Goal: Information Seeking & Learning: Find specific fact

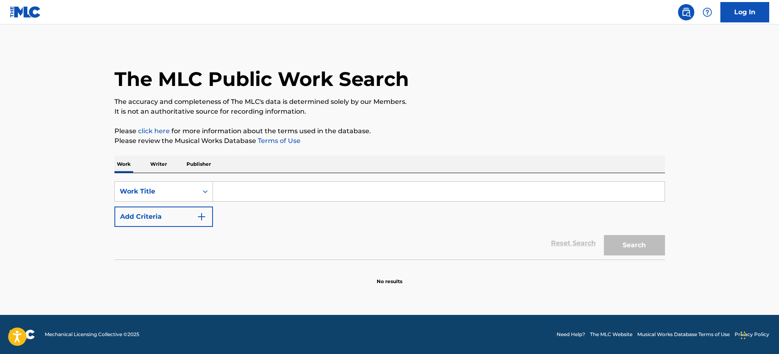
click at [387, 200] on input "Search Form" at bounding box center [438, 192] width 451 height 20
click at [200, 179] on div "SearchWithCriteriab8e52752-1666-4554-87da-ccbbf66d305d Work Title Add Criteria …" at bounding box center [389, 216] width 550 height 86
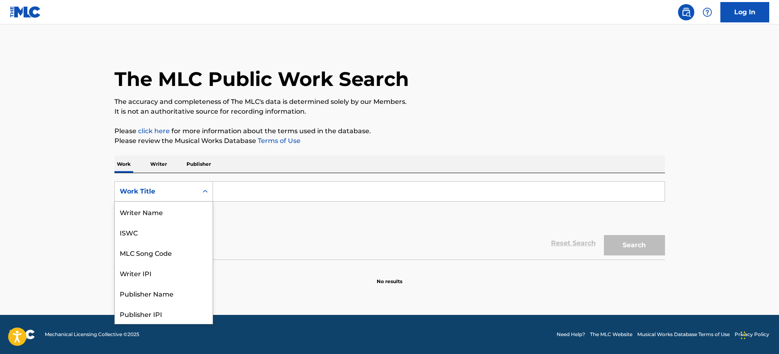
click at [189, 189] on div "Work Title" at bounding box center [156, 191] width 73 height 10
click at [175, 212] on div "MLC Song Code" at bounding box center [164, 211] width 98 height 20
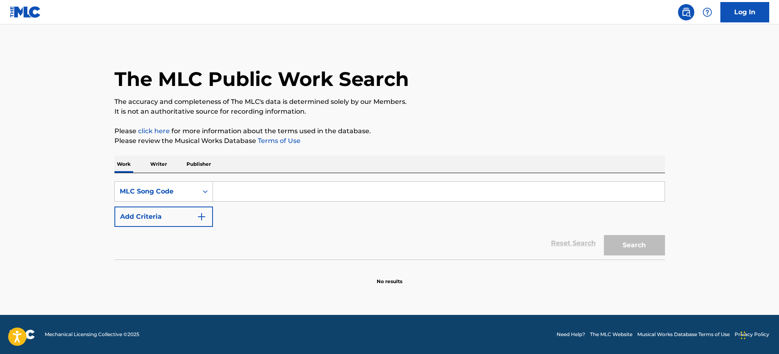
click at [227, 191] on input "Search Form" at bounding box center [438, 192] width 451 height 20
paste input "BE5BDL"
type input "BE5BDL"
click at [632, 235] on button "Search" at bounding box center [634, 245] width 61 height 20
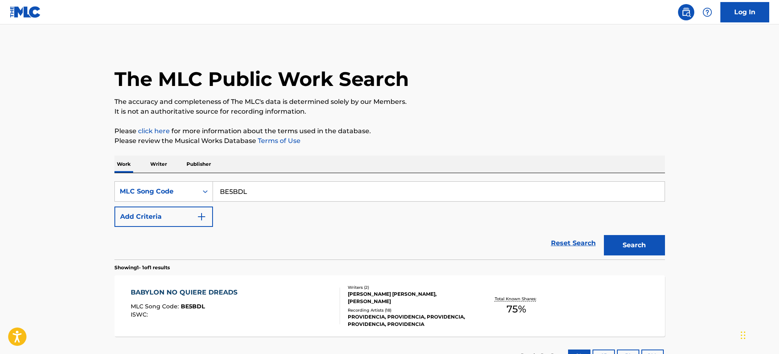
click at [249, 298] on div "BABYLON NO QUIERE DREADS MLC Song Code : BE5BDL ISWC :" at bounding box center [235, 305] width 209 height 37
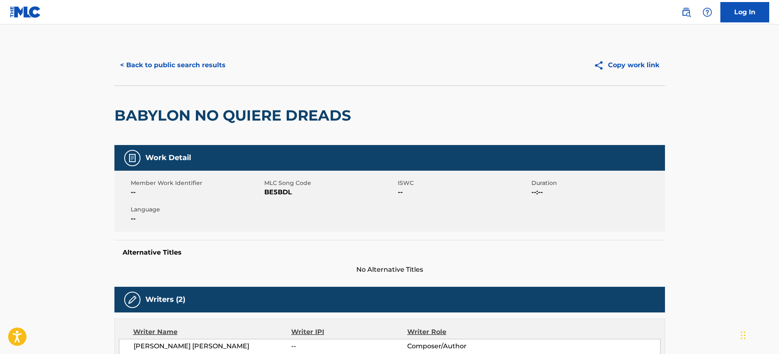
click at [205, 119] on h2 "BABYLON NO QUIERE DREADS" at bounding box center [234, 115] width 241 height 18
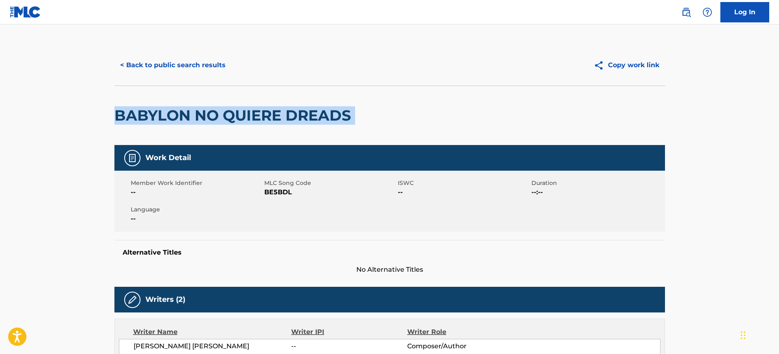
click at [205, 119] on h2 "BABYLON NO QUIERE DREADS" at bounding box center [234, 115] width 241 height 18
copy div "BABYLON NO QUIERE DREADS"
click at [141, 68] on button "< Back to public search results" at bounding box center [172, 65] width 117 height 20
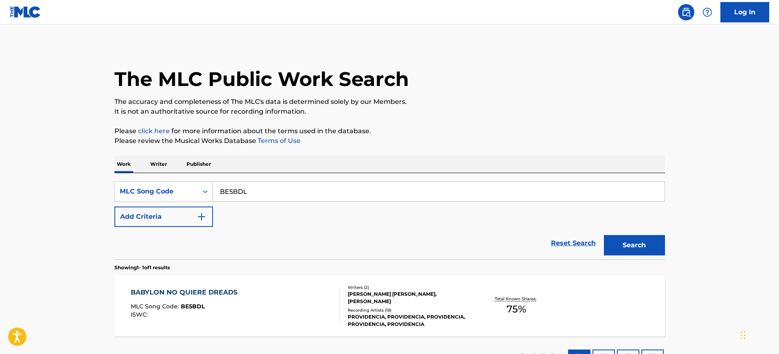
click at [280, 200] on input "BE5BDL" at bounding box center [438, 192] width 451 height 20
paste input "CJ51N9"
type input "CJ51N9"
click at [604, 235] on button "Search" at bounding box center [634, 245] width 61 height 20
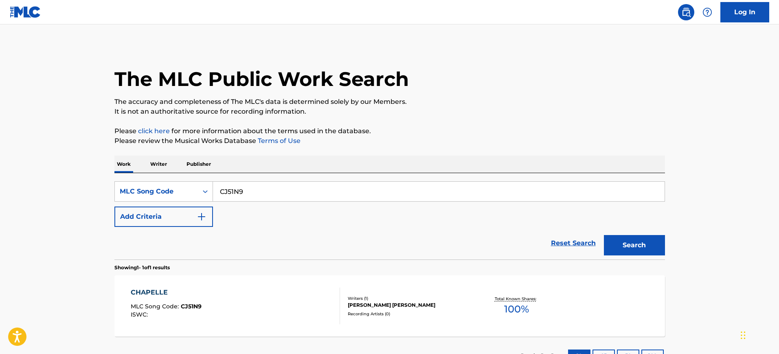
click at [270, 323] on div "CHAPELLE MLC Song Code : CJ51N9 ISWC :" at bounding box center [235, 305] width 209 height 37
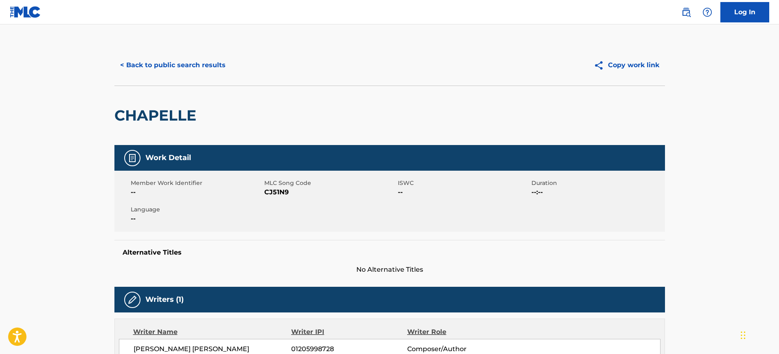
scroll to position [0, 0]
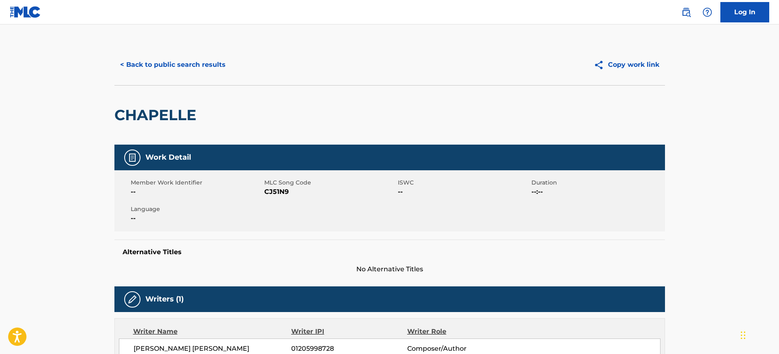
click at [168, 109] on h2 "CHAPELLE" at bounding box center [157, 115] width 86 height 18
copy h2 "CHAPELLE"
